Goal: Complete application form: Complete application form

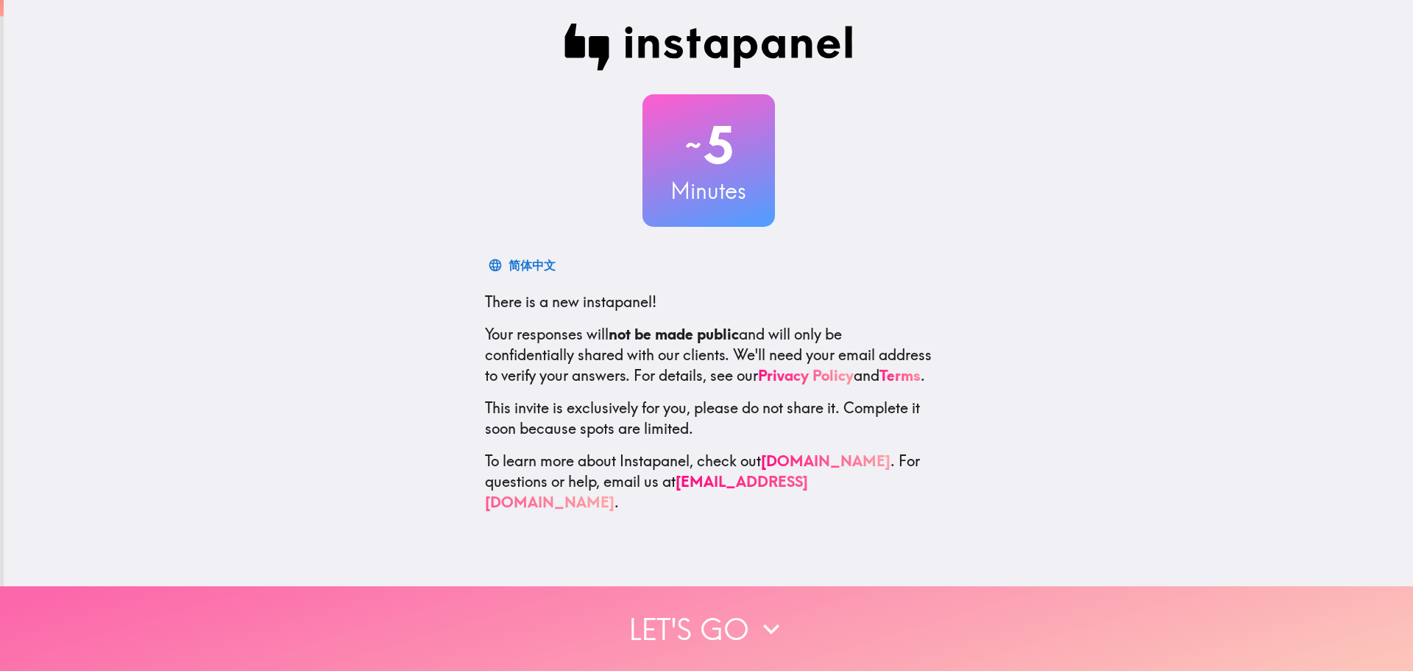
click at [704, 605] on button "Let's go" at bounding box center [706, 628] width 1413 height 85
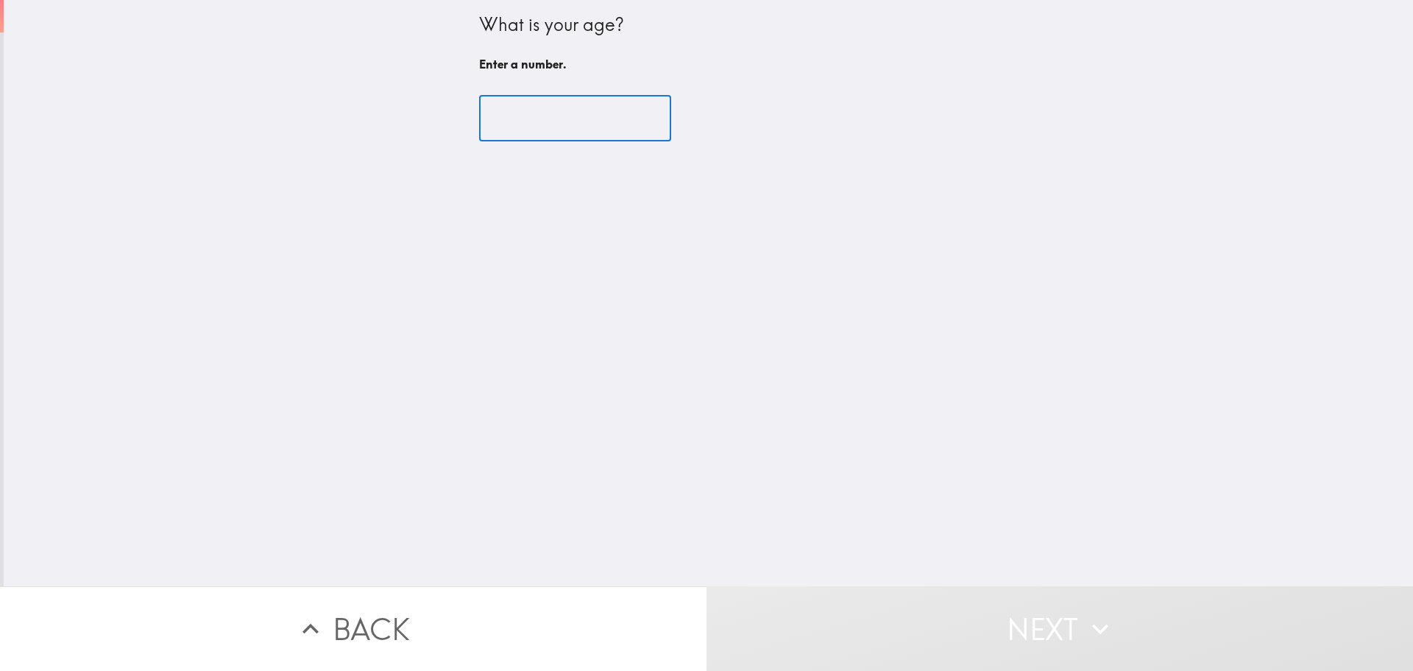
click at [551, 118] on input "number" at bounding box center [575, 119] width 192 height 46
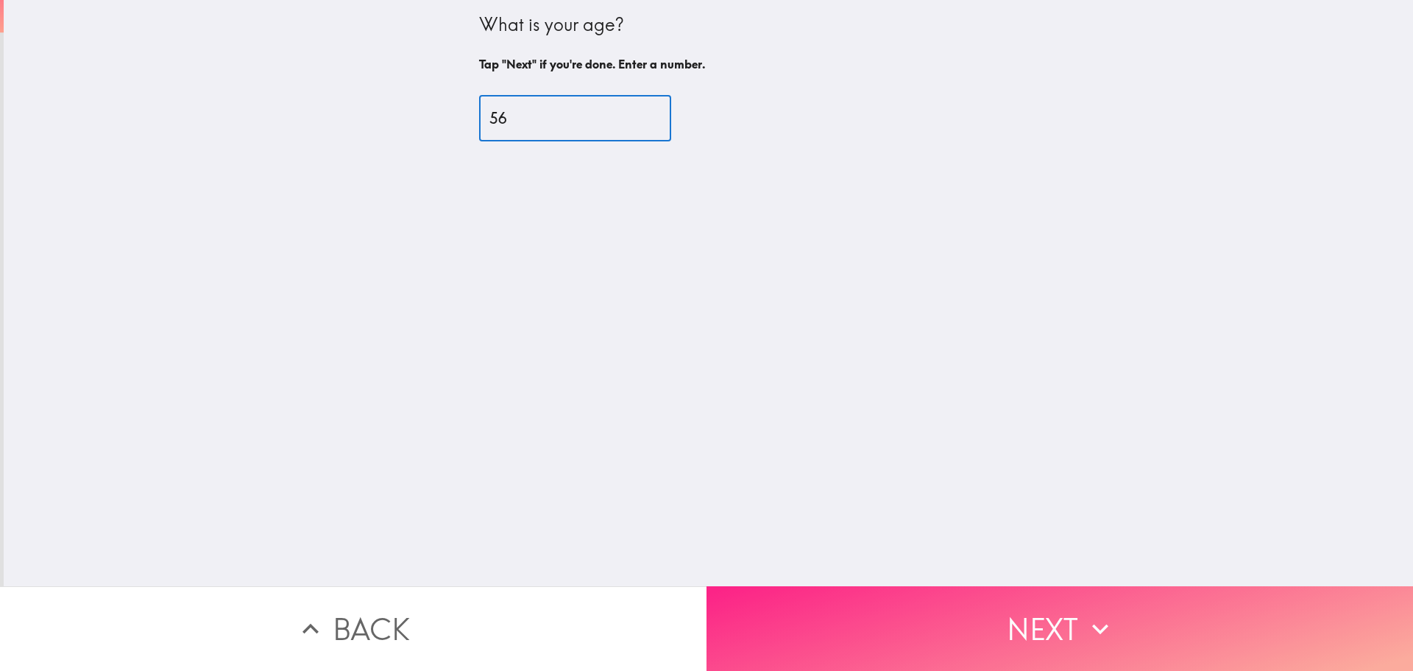
type input "56"
click at [910, 620] on button "Next" at bounding box center [1060, 628] width 707 height 85
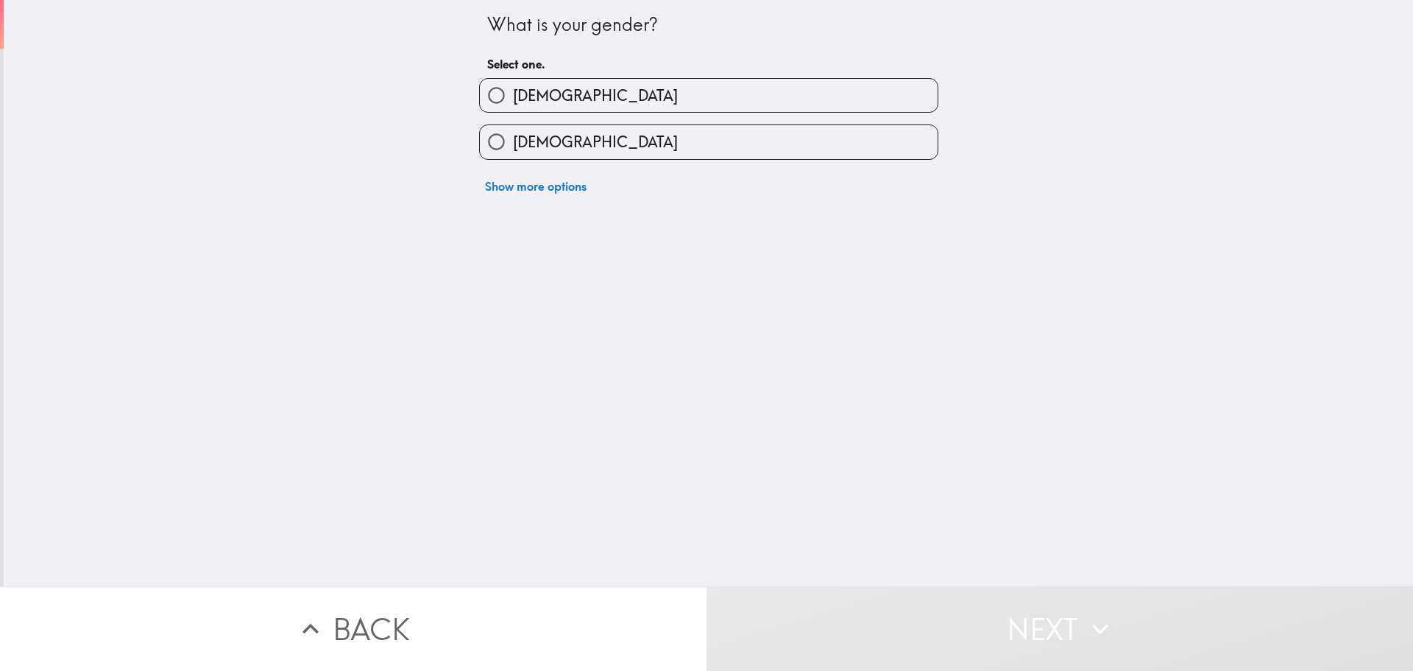
click at [538, 105] on label "[DEMOGRAPHIC_DATA]" at bounding box center [709, 95] width 458 height 33
click at [513, 105] on input "[DEMOGRAPHIC_DATA]" at bounding box center [496, 95] width 33 height 33
radio input "true"
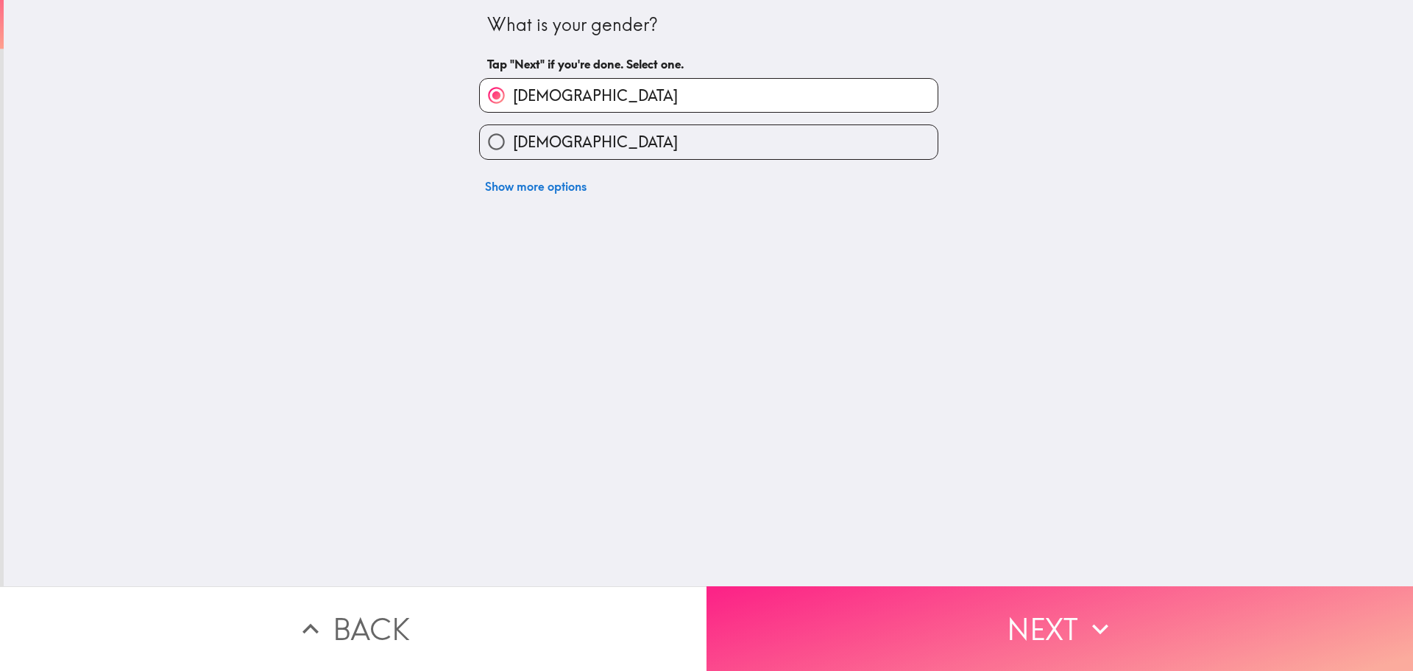
click at [882, 634] on button "Next" at bounding box center [1060, 628] width 707 height 85
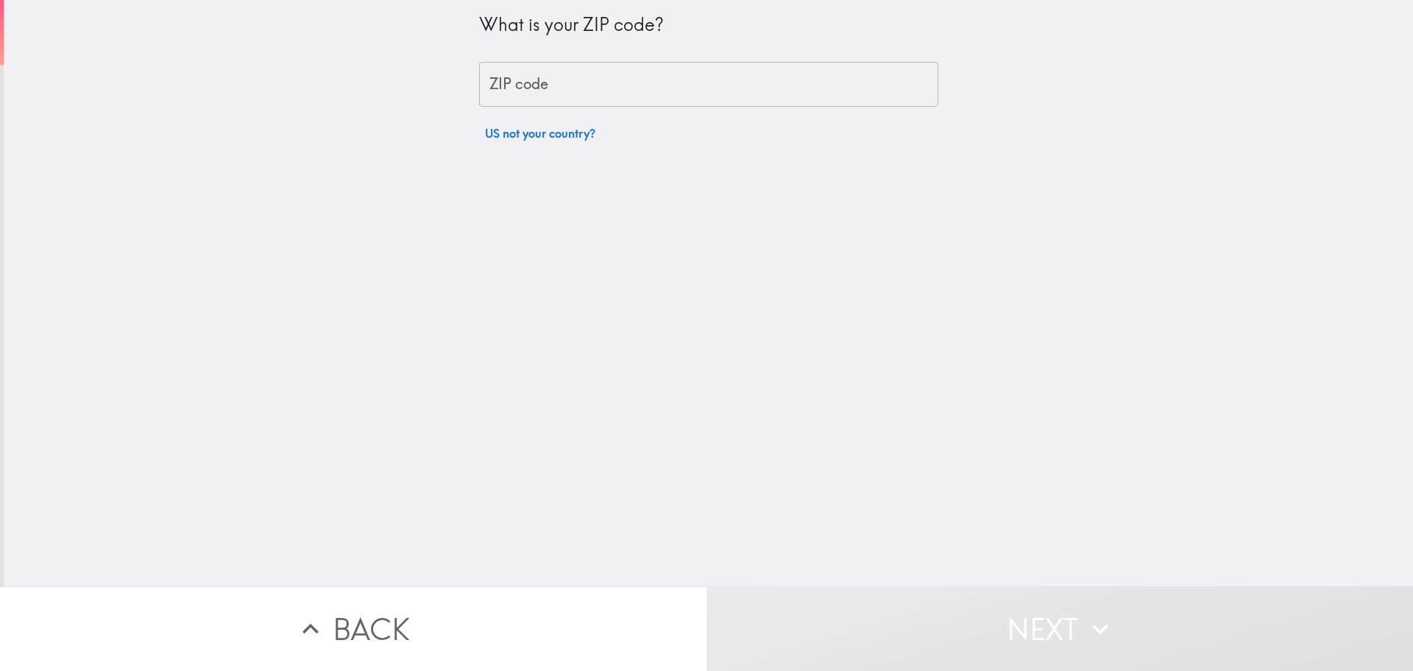
click at [552, 92] on input "ZIP code" at bounding box center [708, 85] width 459 height 46
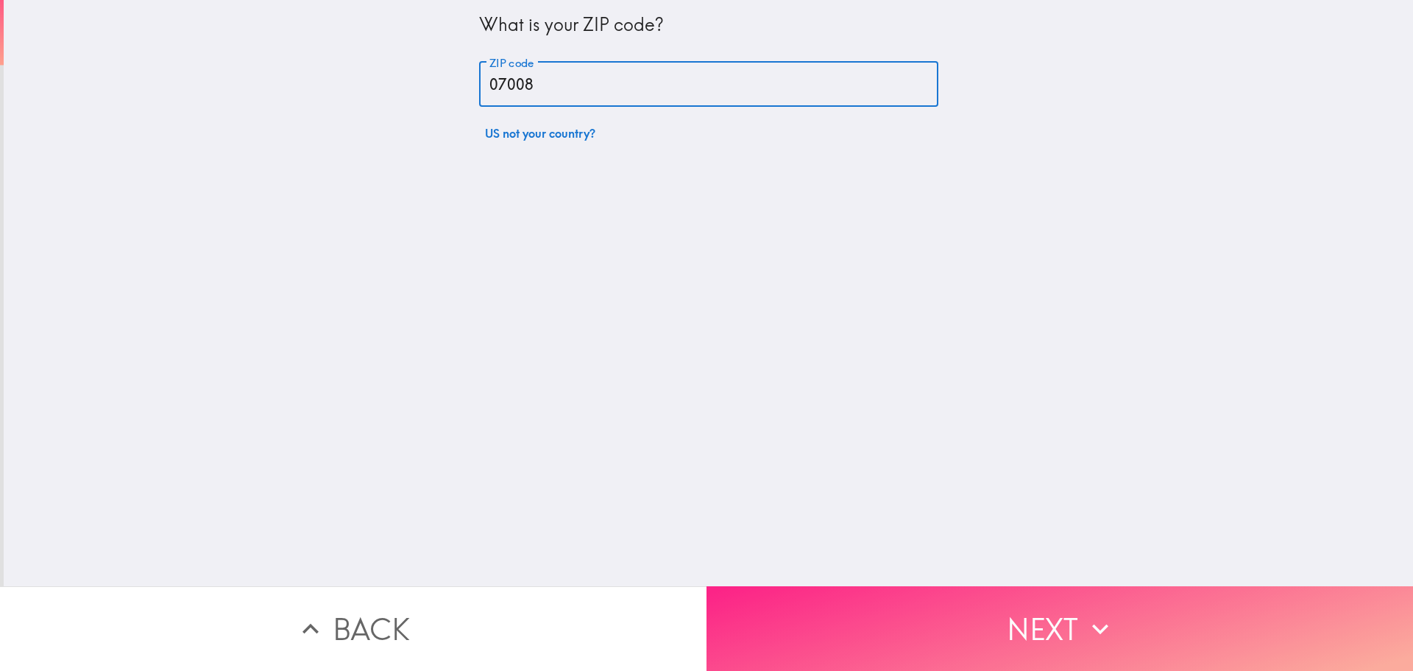
type input "07008"
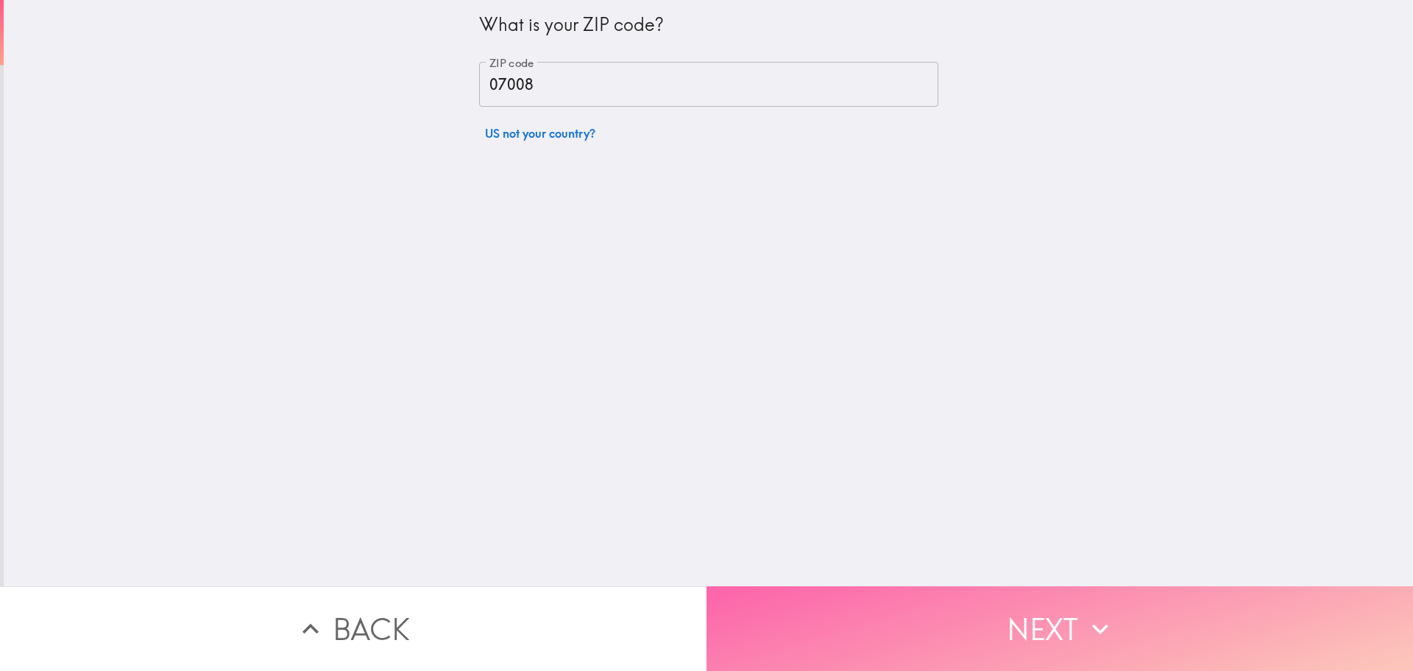
click at [950, 629] on button "Next" at bounding box center [1060, 628] width 707 height 85
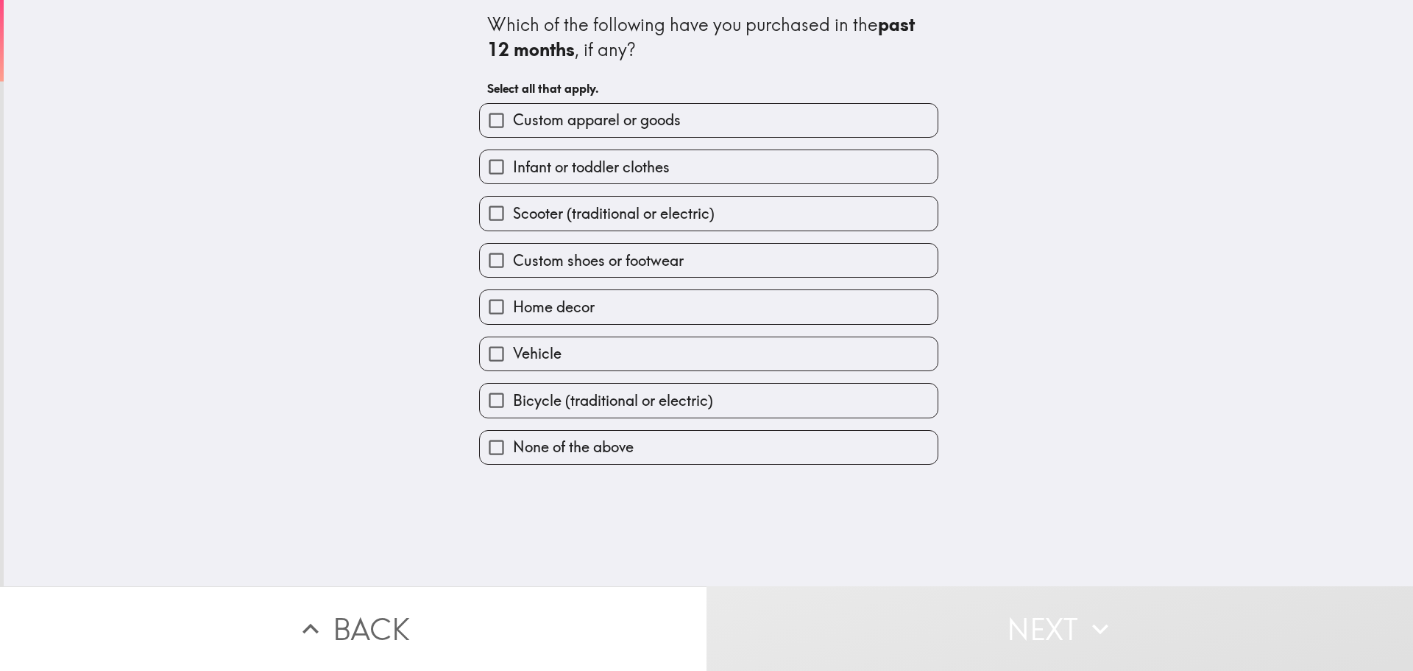
click at [554, 307] on span "Home decor" at bounding box center [554, 307] width 82 height 21
click at [513, 307] on input "Home decor" at bounding box center [496, 306] width 33 height 33
checkbox input "true"
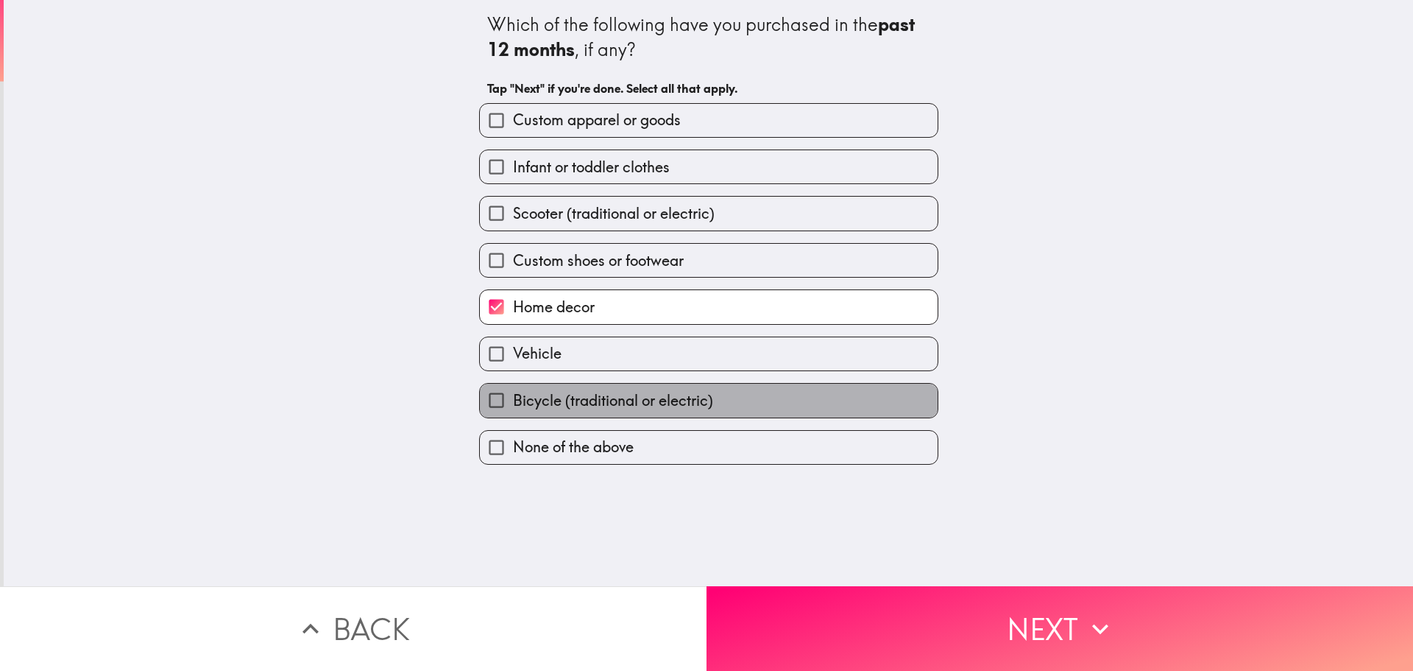
click at [564, 403] on span "Bicycle (traditional or electric)" at bounding box center [613, 400] width 200 height 21
click at [513, 403] on input "Bicycle (traditional or electric)" at bounding box center [496, 399] width 33 height 33
checkbox input "true"
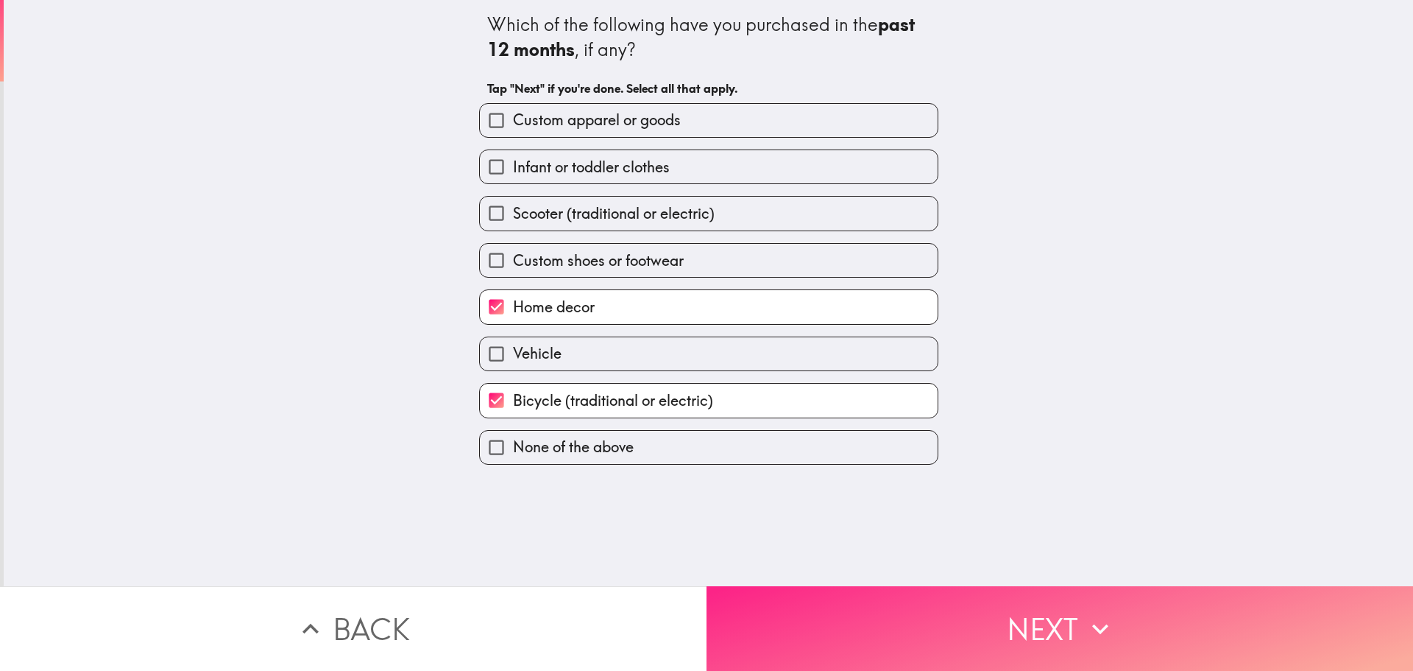
click at [775, 651] on button "Next" at bounding box center [1060, 628] width 707 height 85
